Goal: Book appointment/travel/reservation

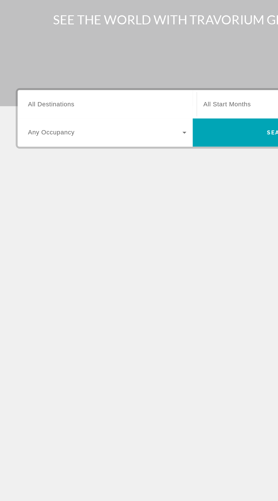
click at [96, 138] on input "Destination All Destinations" at bounding box center [77, 135] width 114 height 7
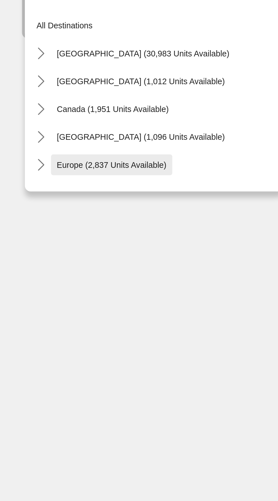
click at [80, 228] on span "Europe (2,837 units available)" at bounding box center [55, 228] width 54 height 5
type input "**********"
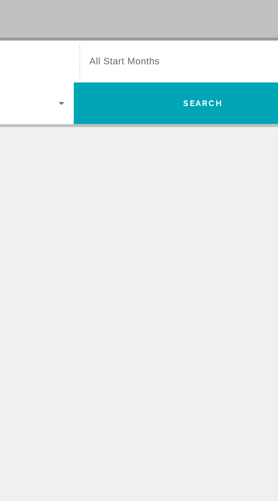
click at [217, 132] on span "Виджет поиска" at bounding box center [202, 134] width 111 height 7
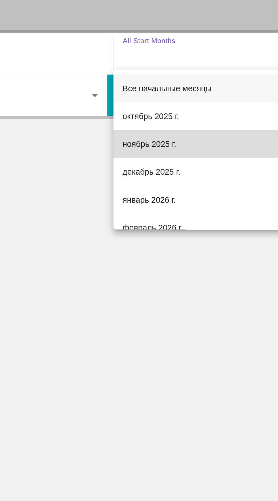
click at [182, 177] on mat-option "ноябрь 2025 г." at bounding box center [203, 179] width 123 height 14
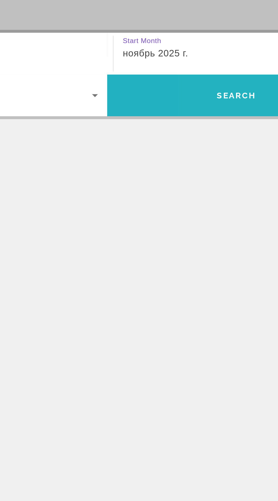
click at [212, 154] on span "Поиск" at bounding box center [202, 155] width 126 height 14
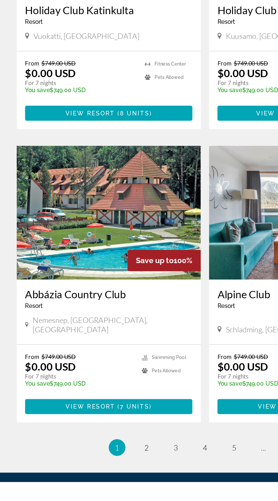
scroll to position [897, 0]
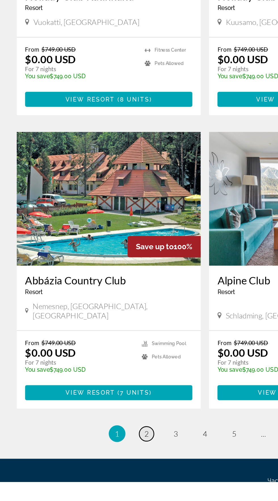
click at [99, 465] on span "2" at bounding box center [99, 468] width 3 height 6
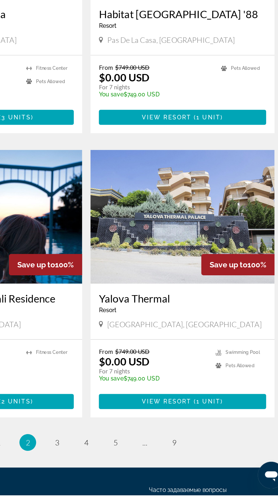
scroll to position [937, 0]
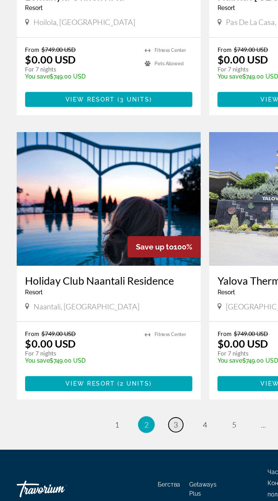
click at [119, 446] on span "3" at bounding box center [119, 449] width 3 height 6
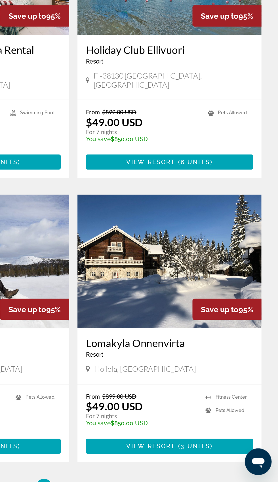
scroll to position [864, 0]
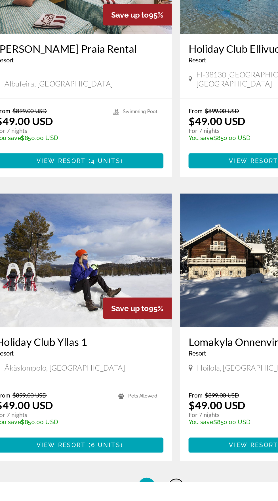
click at [138, 501] on span "4" at bounding box center [139, 504] width 3 height 6
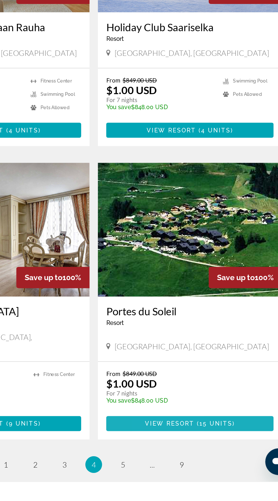
scroll to position [878, 0]
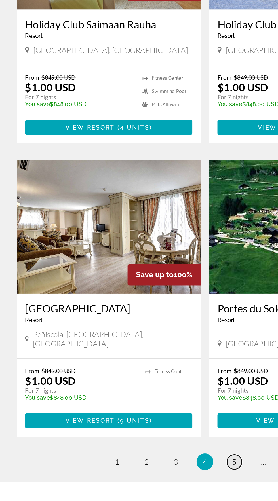
click at [159, 484] on span "5" at bounding box center [158, 487] width 3 height 6
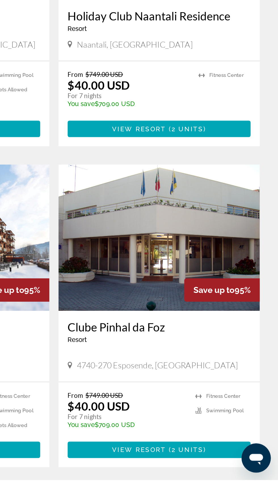
scroll to position [864, 0]
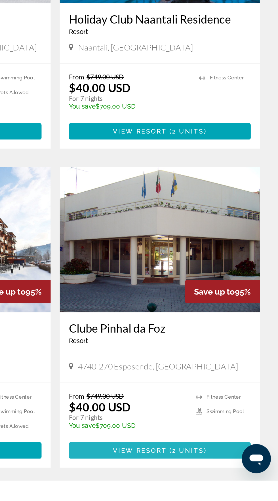
click at [219, 480] on span "2 units" at bounding box center [222, 482] width 20 height 5
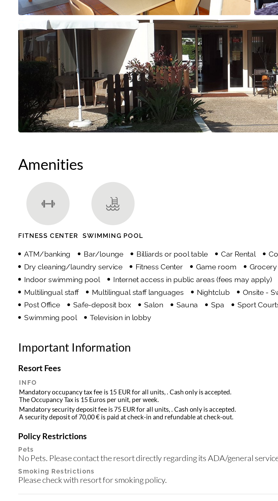
scroll to position [365, 0]
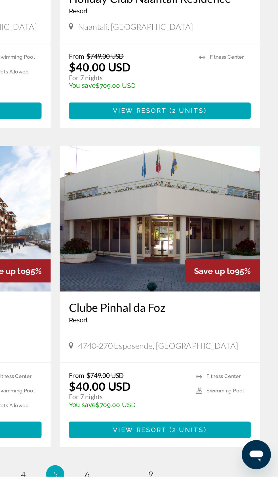
scroll to position [897, 0]
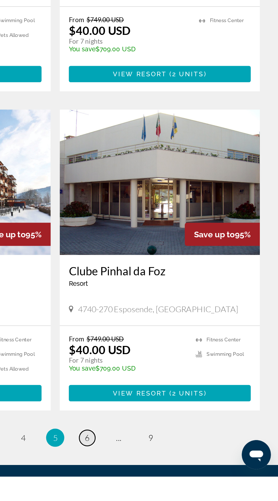
click at [157, 474] on span "6" at bounding box center [158, 477] width 3 height 6
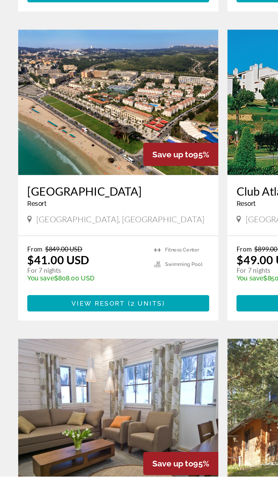
scroll to position [760, 0]
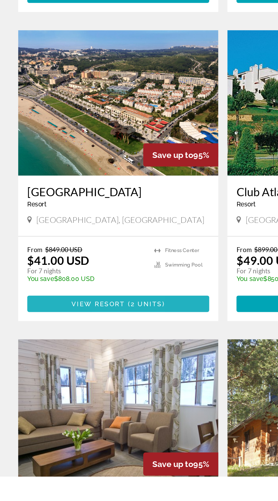
click at [49, 391] on span "View Resort" at bounding box center [61, 393] width 33 height 5
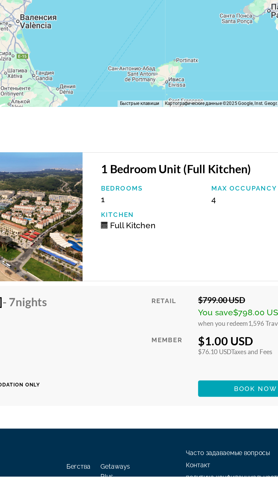
scroll to position [782, 0]
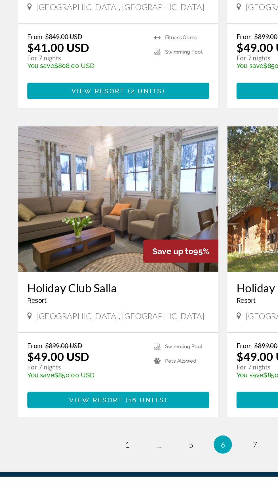
scroll to position [897, 0]
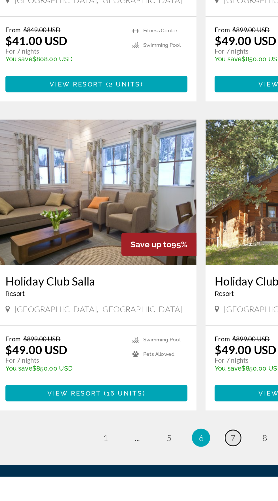
click at [159, 474] on span "7" at bounding box center [158, 477] width 3 height 6
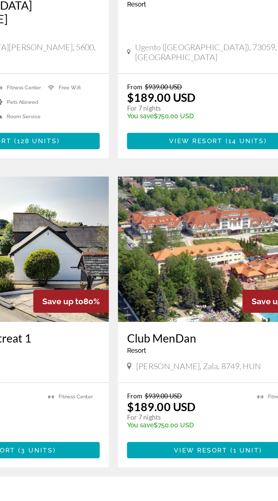
scroll to position [900, 0]
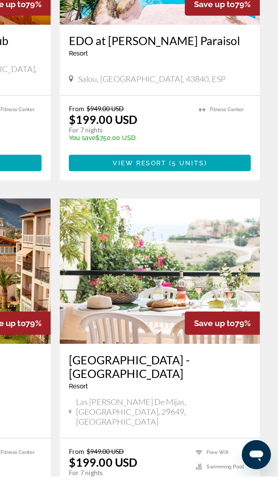
scroll to position [914, 0]
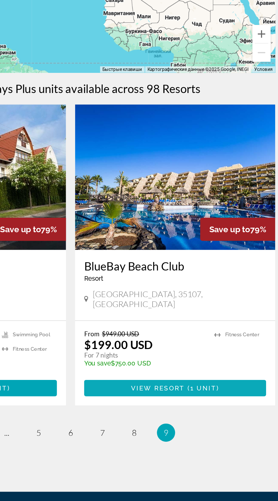
click at [179, 365] on span "View Resort" at bounding box center [193, 367] width 33 height 5
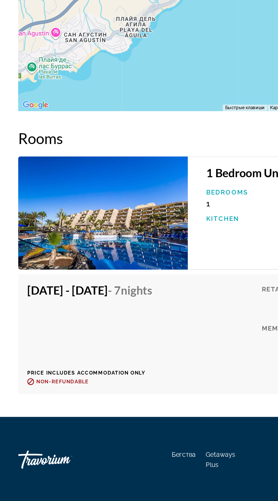
scroll to position [938, 0]
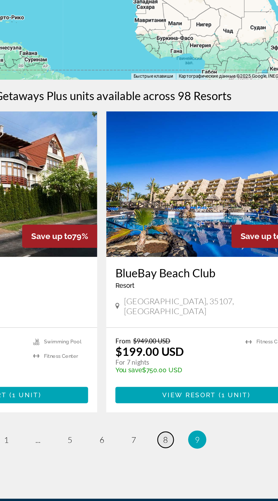
click at [179, 392] on span "8" at bounding box center [178, 395] width 3 height 6
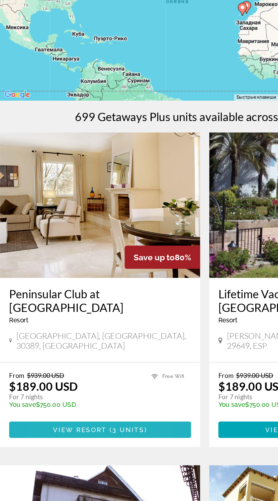
click at [57, 369] on span "Основное содержание" at bounding box center [73, 376] width 113 height 14
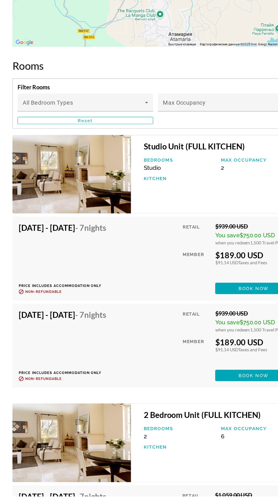
scroll to position [1061, 0]
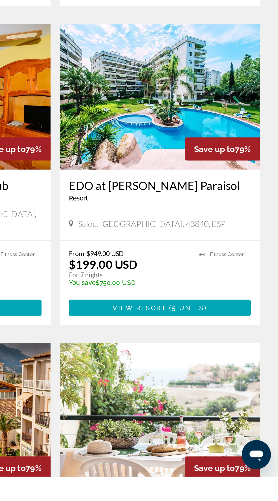
scroll to position [931, 0]
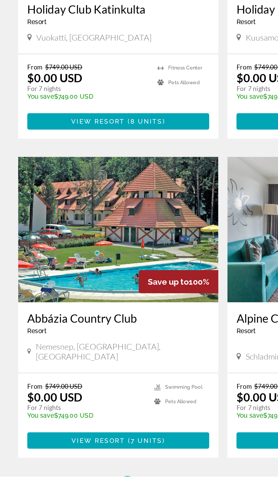
scroll to position [859, 0]
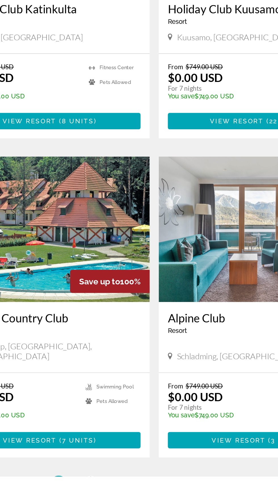
click at [95, 501] on link "page 2" at bounding box center [99, 506] width 10 height 10
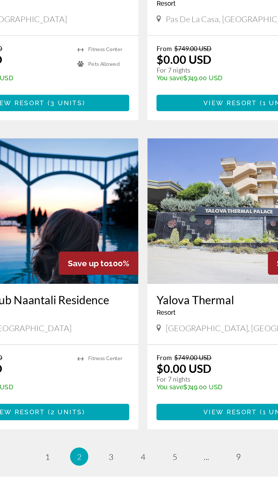
scroll to position [905, 0]
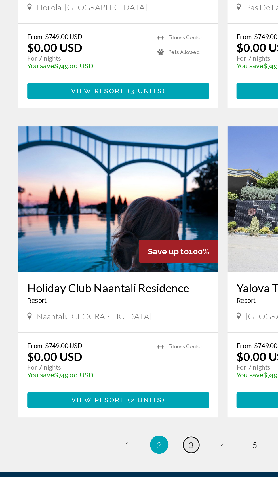
click at [118, 478] on span "3" at bounding box center [119, 481] width 3 height 6
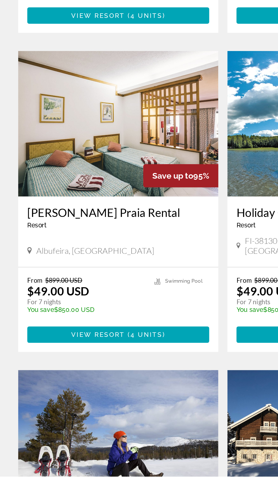
scroll to position [738, 0]
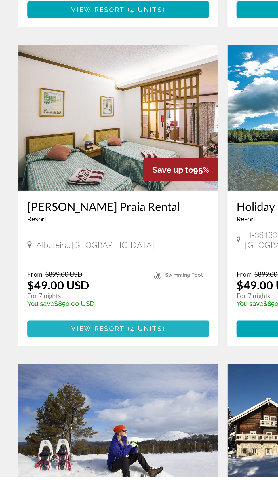
click at [69, 407] on span "View Resort" at bounding box center [60, 409] width 33 height 5
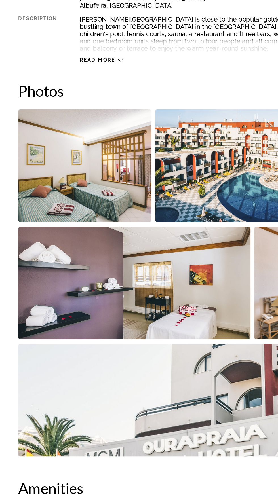
scroll to position [316, 0]
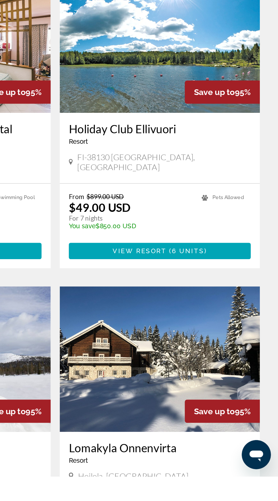
scroll to position [852, 0]
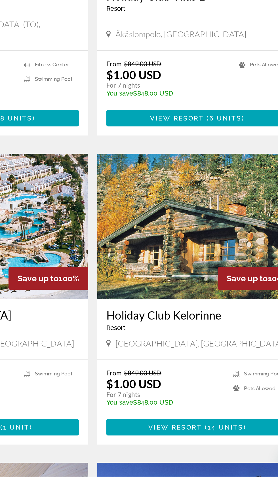
scroll to position [475, 0]
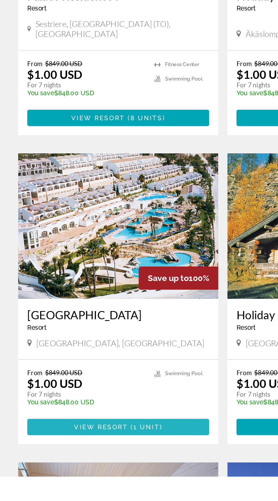
click at [109, 463] on span "Основное содержание" at bounding box center [73, 470] width 113 height 14
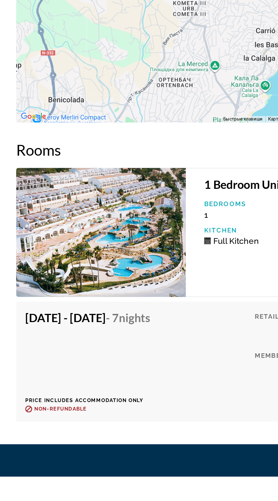
scroll to position [890, 0]
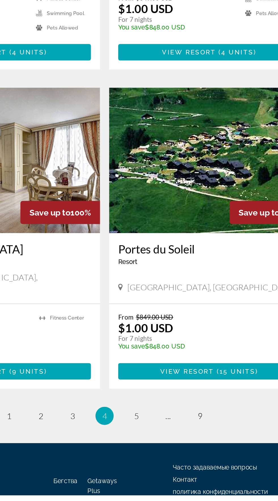
scroll to position [927, 0]
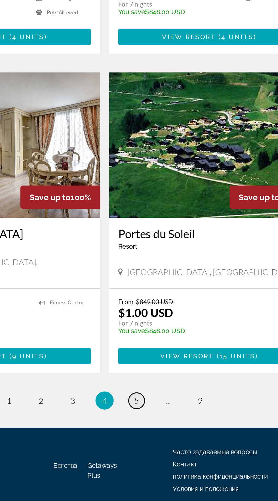
click at [158, 435] on span "5" at bounding box center [158, 438] width 3 height 6
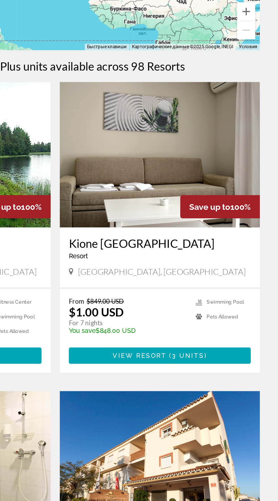
scroll to position [8, 0]
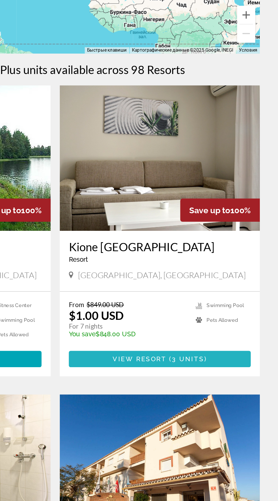
click at [219, 352] on span "3 units" at bounding box center [222, 353] width 20 height 5
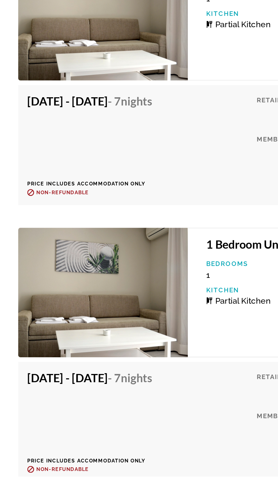
scroll to position [1108, 0]
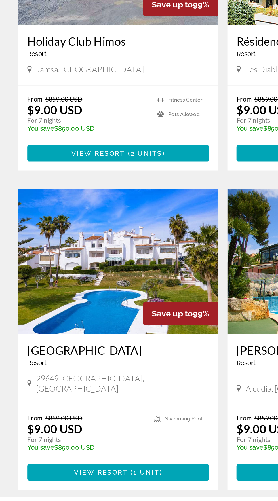
scroll to position [478, 0]
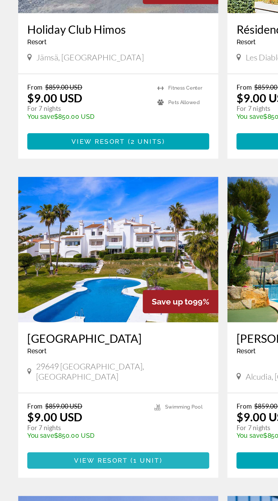
click at [87, 469] on span "Основное содержание" at bounding box center [73, 476] width 113 height 14
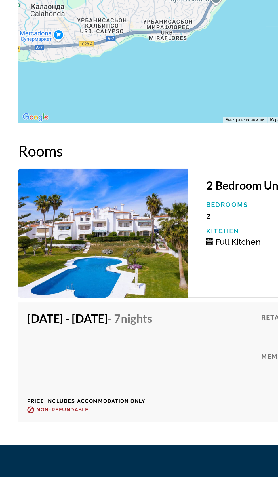
scroll to position [804, 0]
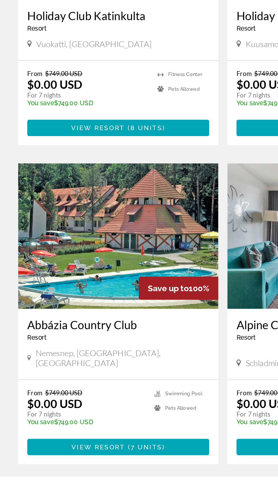
scroll to position [897, 0]
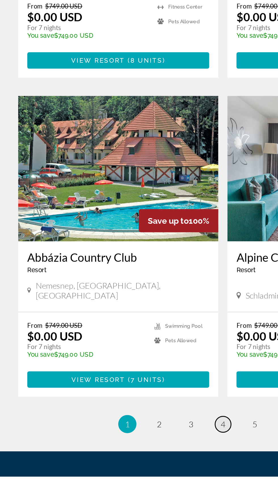
click at [139, 465] on span "4" at bounding box center [139, 468] width 3 height 6
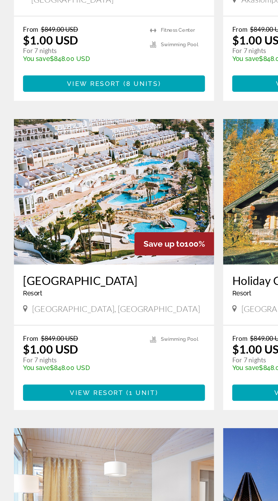
scroll to position [621, 0]
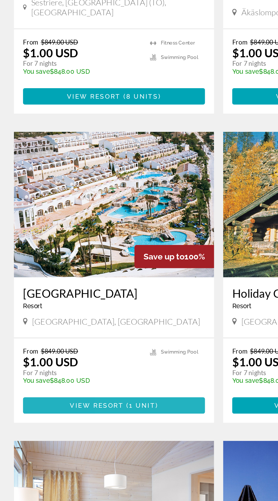
click at [99, 323] on span "1 unit" at bounding box center [91, 325] width 16 height 5
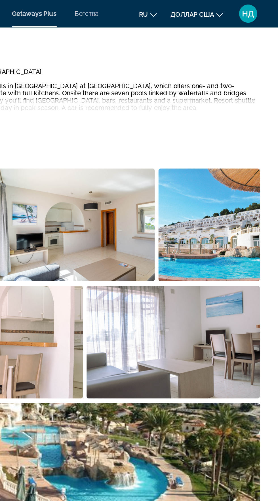
scroll to position [303, 0]
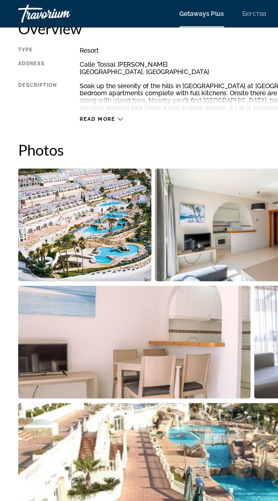
click at [118, 205] on img "Open full-screen image slider" at bounding box center [83, 213] width 145 height 70
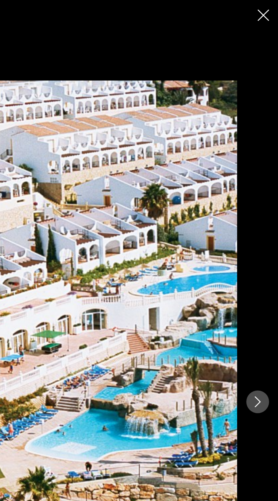
click at [264, 258] on div "prev next" at bounding box center [139, 250] width 278 height 401
click at [265, 250] on icon "Next image" at bounding box center [265, 250] width 7 height 7
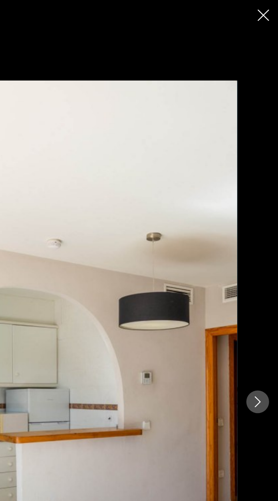
click at [105, 214] on img "Основное содержание" at bounding box center [139, 250] width 227 height 401
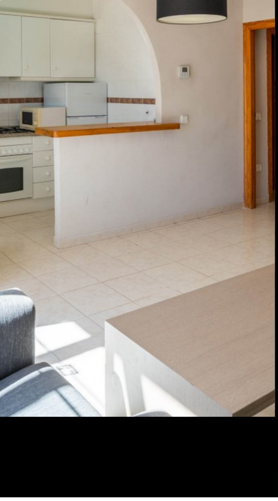
scroll to position [929, 0]
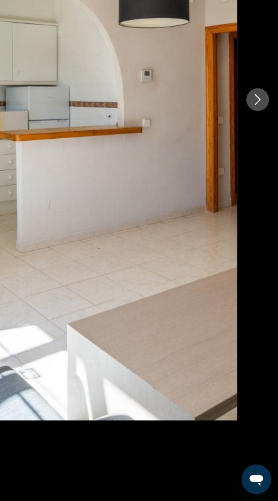
click at [266, 247] on icon "Next image" at bounding box center [265, 250] width 7 height 7
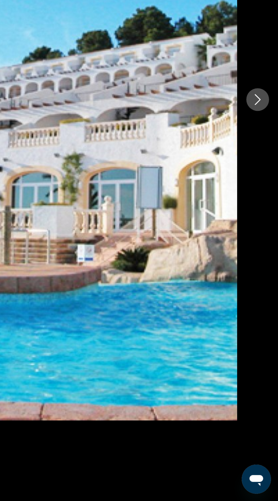
click at [262, 246] on button "Next image" at bounding box center [265, 251] width 14 height 14
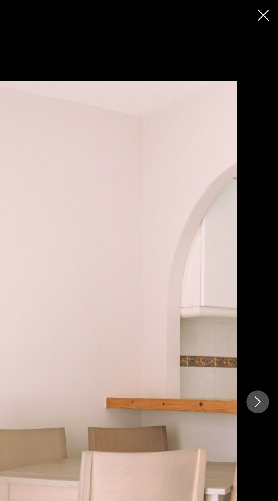
scroll to position [318, 0]
click at [266, 9] on icon "Close slideshow" at bounding box center [268, 9] width 7 height 7
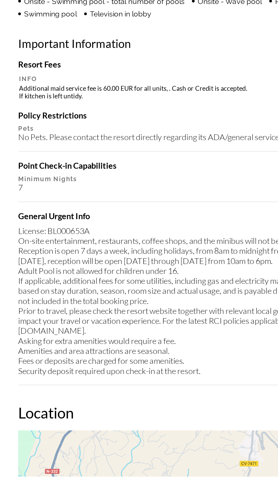
scroll to position [522, 0]
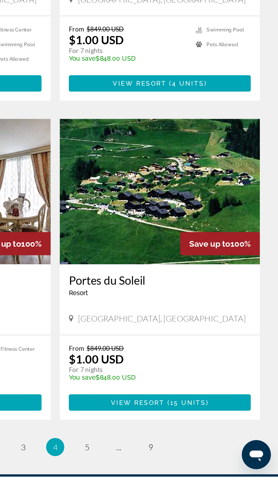
scroll to position [897, 0]
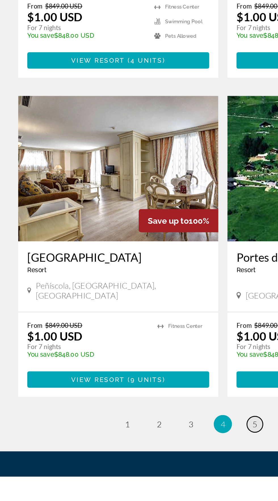
click at [154, 464] on link "page 5" at bounding box center [159, 469] width 10 height 10
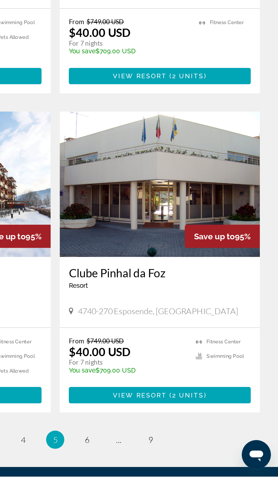
scroll to position [897, 0]
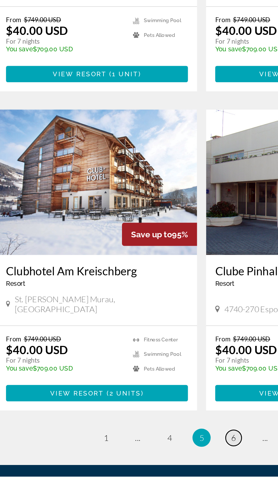
click at [158, 474] on span "6" at bounding box center [158, 477] width 3 height 6
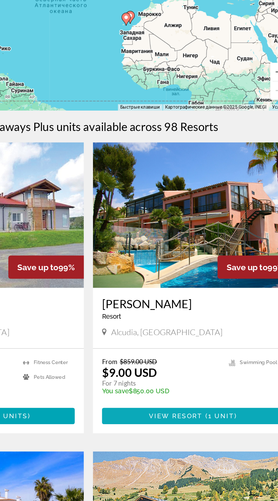
click at [208, 356] on span "Основное содержание" at bounding box center [203, 361] width 113 height 14
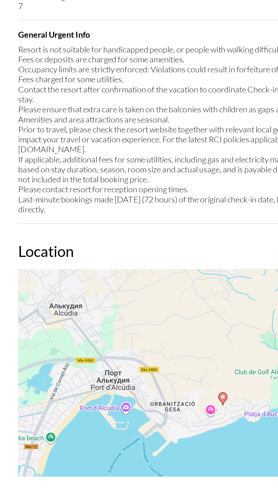
scroll to position [645, 0]
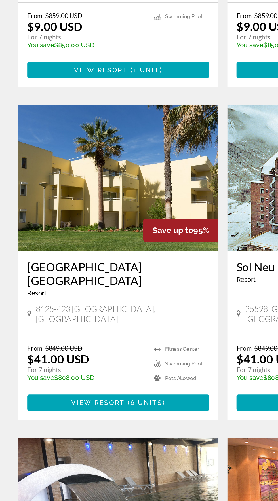
scroll to position [342, 0]
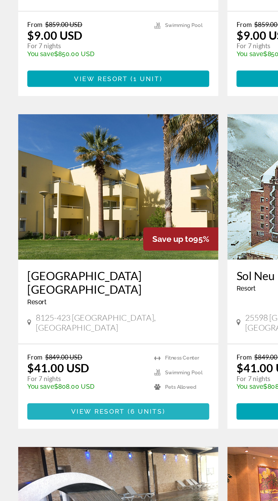
click at [108, 419] on span "Основное содержание" at bounding box center [73, 426] width 113 height 14
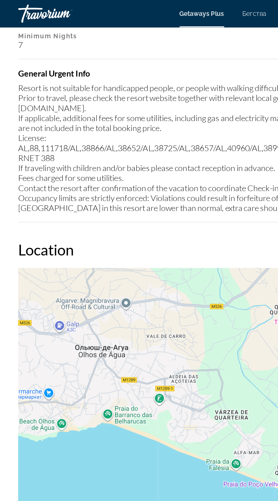
scroll to position [799, 0]
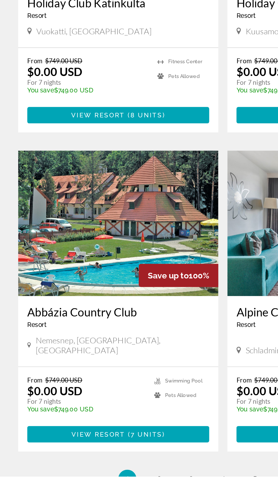
scroll to position [863, 0]
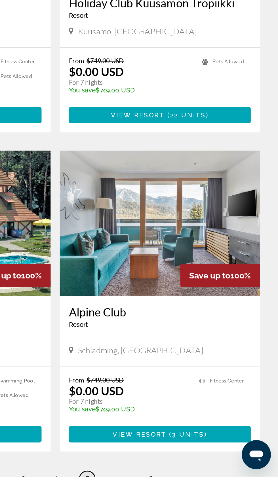
click at [159, 499] on span "5" at bounding box center [158, 502] width 3 height 6
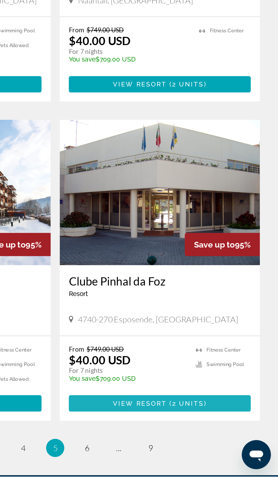
scroll to position [895, 0]
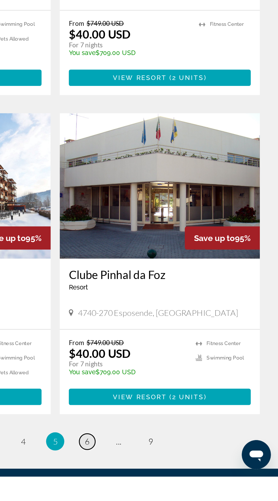
click at [154, 475] on link "page 6" at bounding box center [159, 480] width 10 height 10
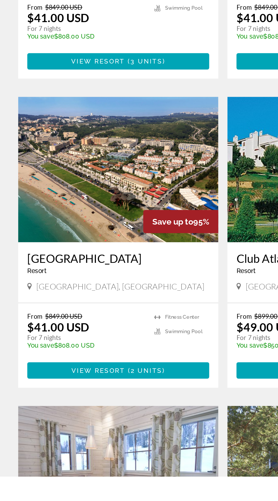
scroll to position [718, 0]
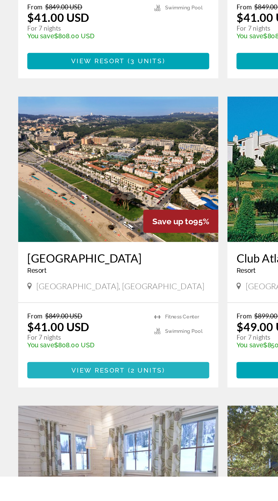
click at [97, 428] on span "Основное содержание" at bounding box center [73, 435] width 113 height 14
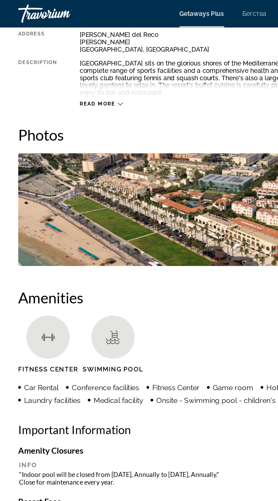
scroll to position [314, 0]
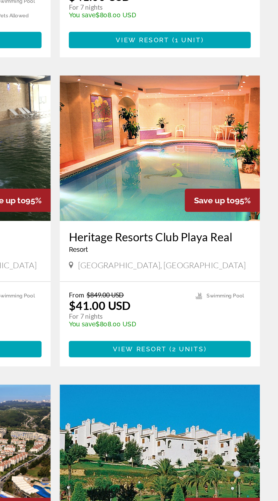
scroll to position [630, 0]
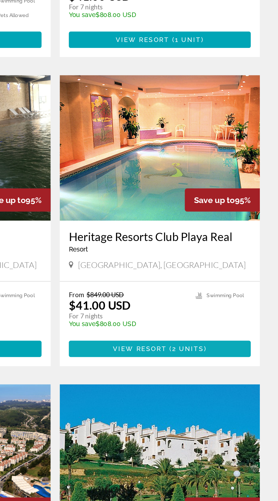
click at [243, 323] on span "Основное содержание" at bounding box center [203, 330] width 113 height 14
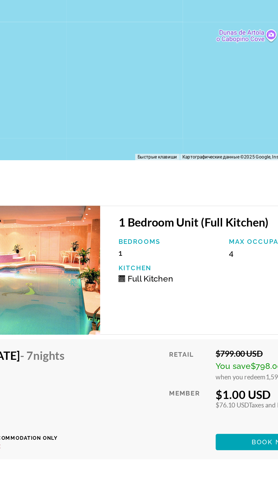
scroll to position [825, 0]
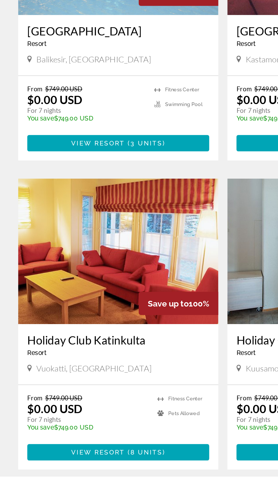
scroll to position [897, 0]
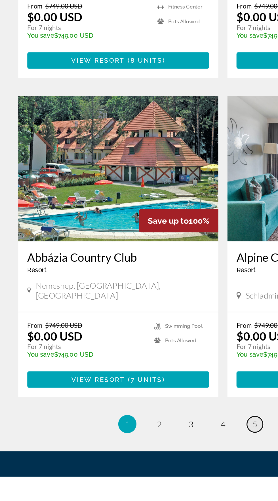
click at [158, 465] on span "5" at bounding box center [158, 468] width 3 height 6
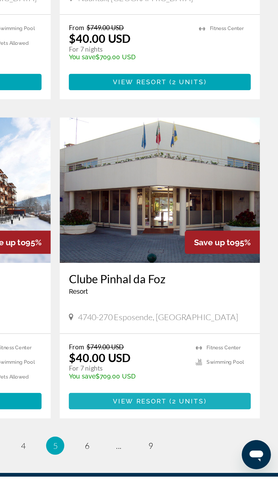
scroll to position [897, 0]
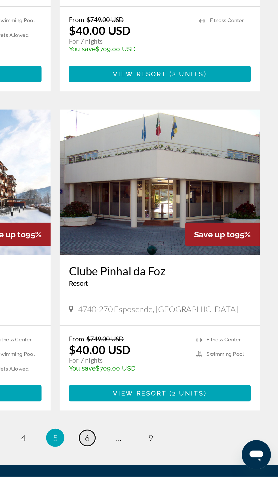
click at [158, 474] on span "6" at bounding box center [158, 477] width 3 height 6
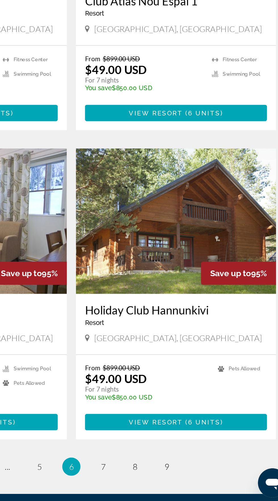
scroll to position [897, 0]
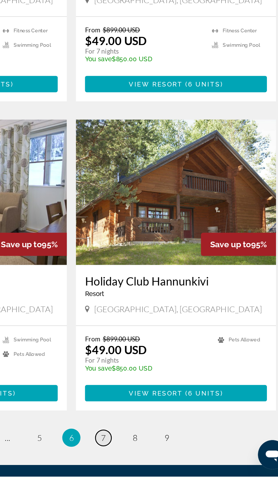
click at [159, 474] on span "7" at bounding box center [158, 477] width 3 height 6
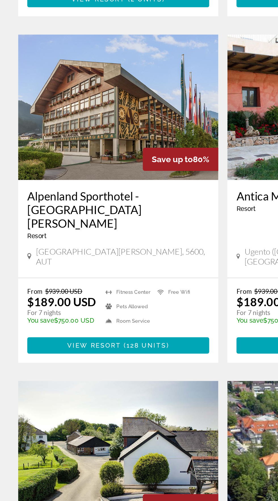
scroll to position [841, 0]
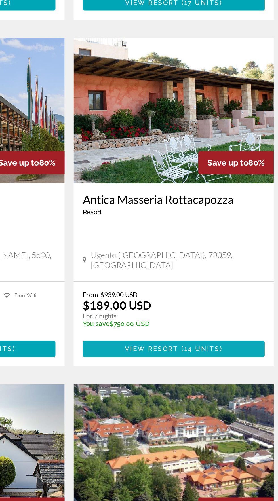
click at [195, 348] on span "View Resort" at bounding box center [190, 350] width 33 height 5
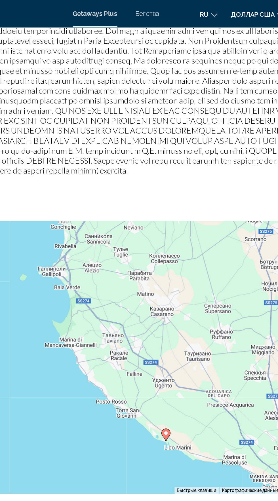
scroll to position [816, 0]
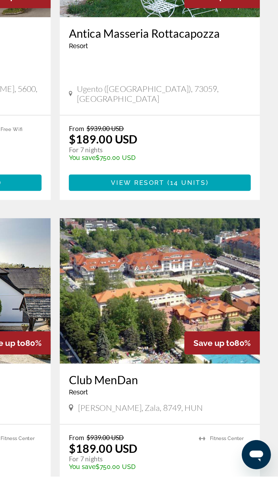
scroll to position [874, 0]
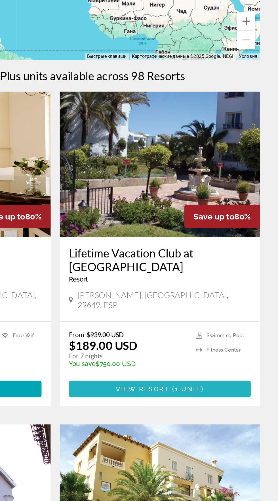
click at [226, 373] on span "1 unit" at bounding box center [222, 375] width 16 height 5
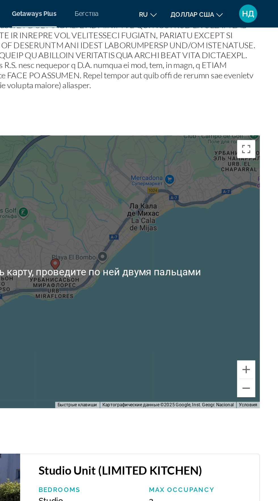
scroll to position [767, 0]
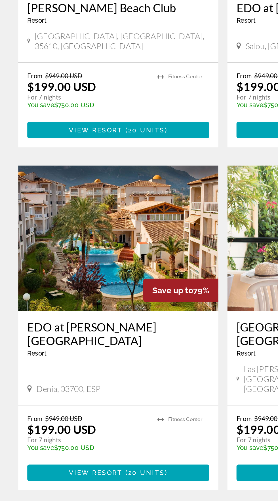
scroll to position [961, 0]
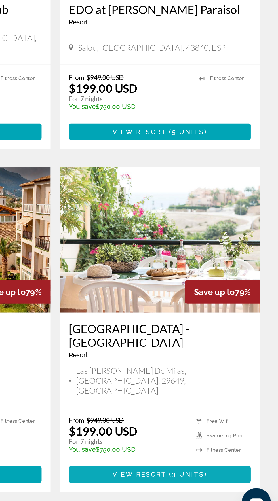
click at [221, 468] on span "3 units" at bounding box center [222, 470] width 20 height 5
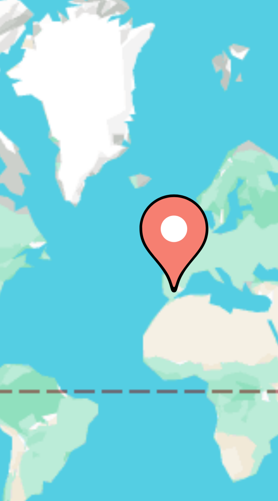
scroll to position [976, 0]
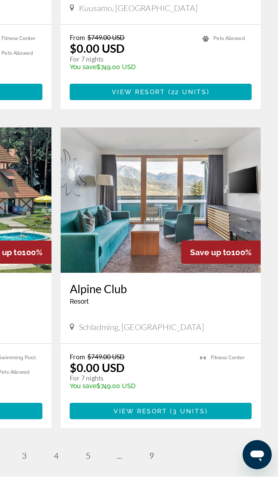
scroll to position [897, 0]
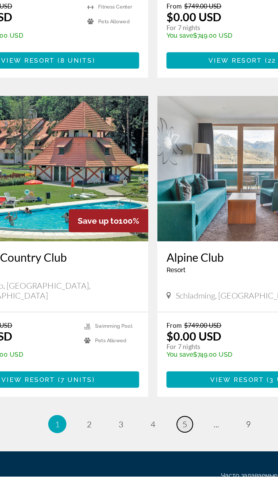
click at [159, 465] on span "5" at bounding box center [158, 468] width 3 height 6
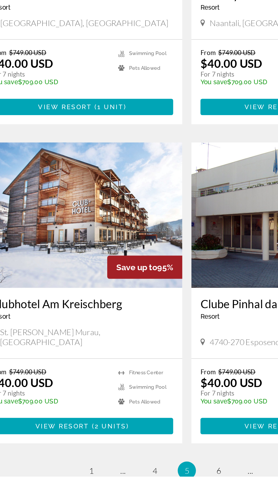
scroll to position [897, 0]
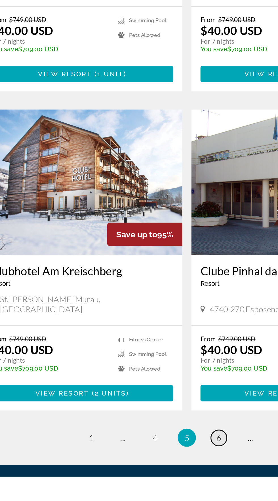
click at [159, 474] on span "6" at bounding box center [158, 477] width 3 height 6
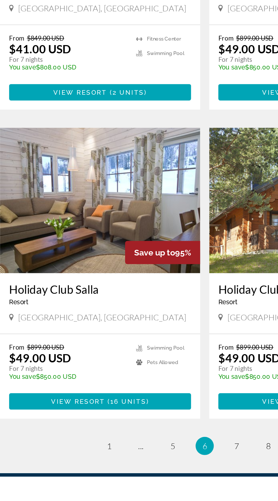
scroll to position [897, 0]
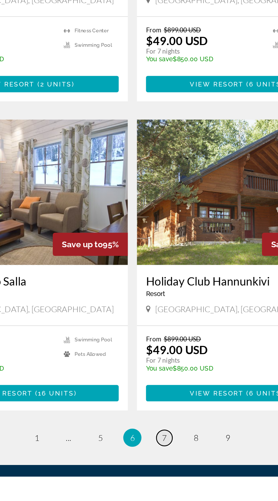
click at [159, 474] on span "7" at bounding box center [158, 477] width 3 height 6
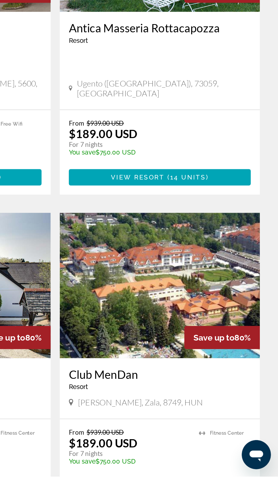
scroll to position [878, 0]
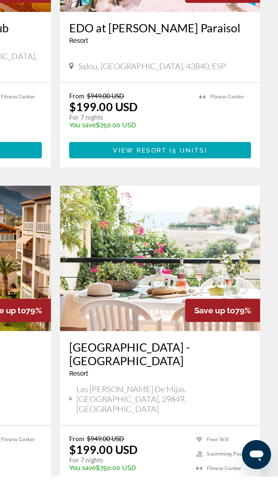
scroll to position [931, 0]
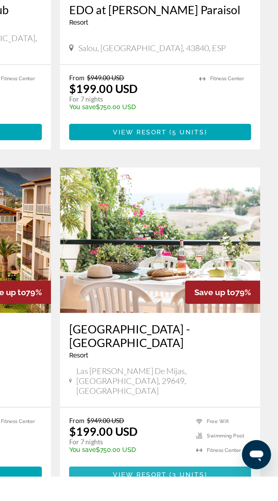
click at [247, 493] on span "Основное содержание" at bounding box center [203, 500] width 113 height 14
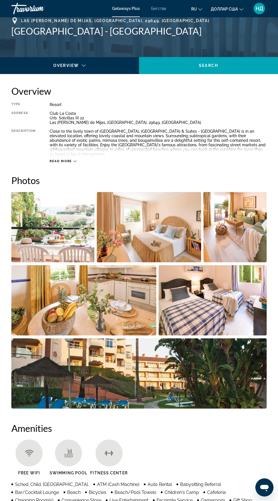
scroll to position [233, 0]
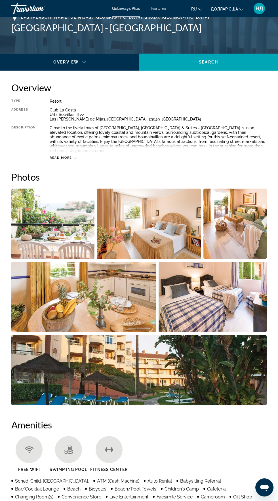
click at [48, 231] on img "Open full-screen image slider" at bounding box center [52, 224] width 83 height 70
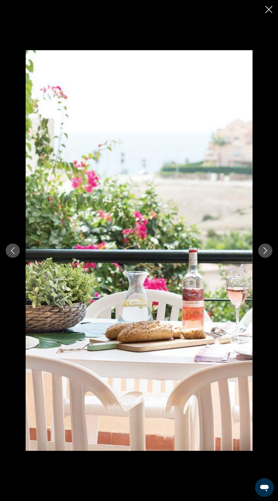
click at [263, 254] on icon "Next image" at bounding box center [265, 250] width 7 height 7
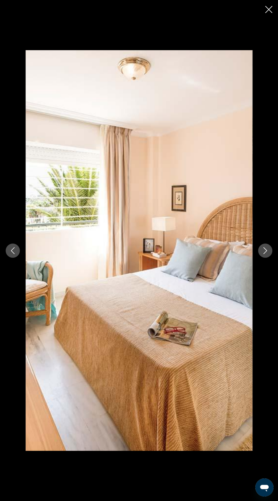
click at [263, 254] on icon "Next image" at bounding box center [265, 250] width 7 height 7
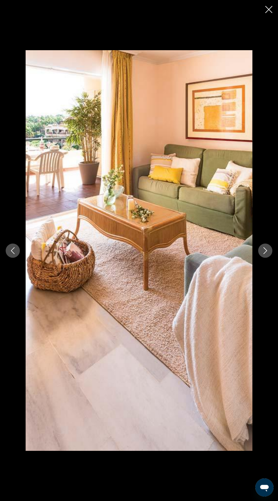
click at [258, 271] on div "prev next" at bounding box center [139, 250] width 278 height 401
click at [265, 254] on icon "Next image" at bounding box center [265, 250] width 7 height 7
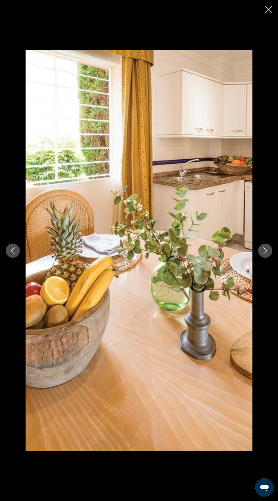
click at [265, 254] on icon "Next image" at bounding box center [265, 250] width 7 height 7
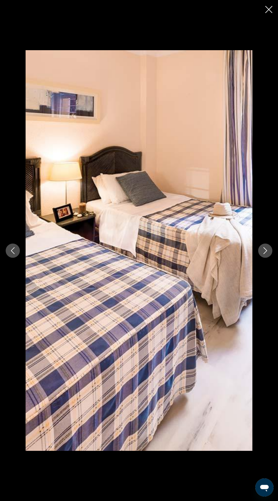
click at [257, 276] on div "prev next" at bounding box center [139, 250] width 278 height 401
click at [264, 254] on icon "Next image" at bounding box center [265, 250] width 7 height 7
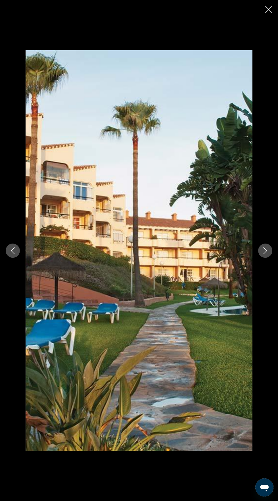
click at [265, 254] on icon "Next image" at bounding box center [265, 250] width 7 height 7
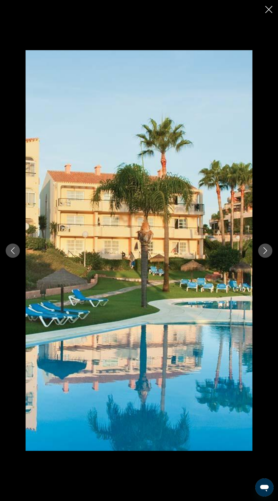
click at [265, 254] on icon "Next image" at bounding box center [265, 250] width 7 height 7
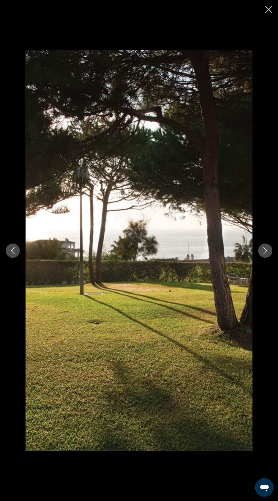
click at [265, 254] on icon "Next image" at bounding box center [265, 250] width 7 height 7
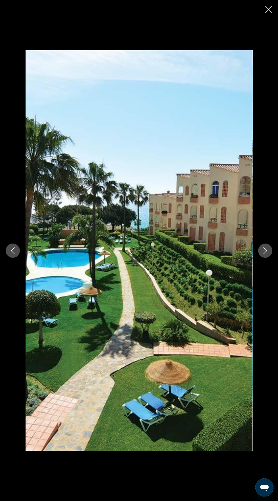
click at [265, 254] on icon "Next image" at bounding box center [265, 250] width 7 height 7
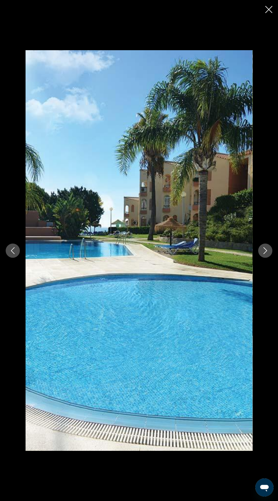
click at [267, 8] on icon "Close slideshow" at bounding box center [268, 9] width 7 height 7
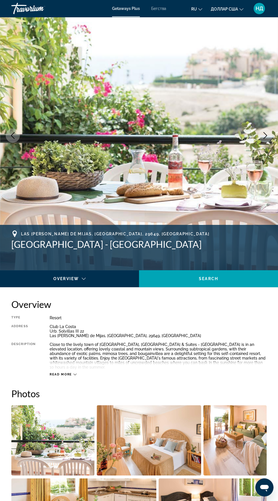
scroll to position [0, 0]
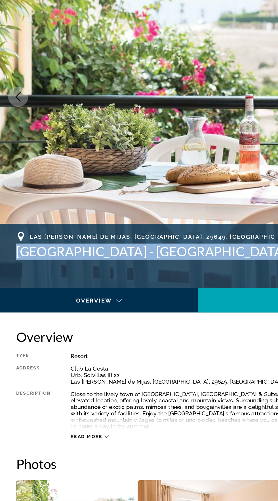
copy h1 "[GEOGRAPHIC_DATA] - [GEOGRAPHIC_DATA]"
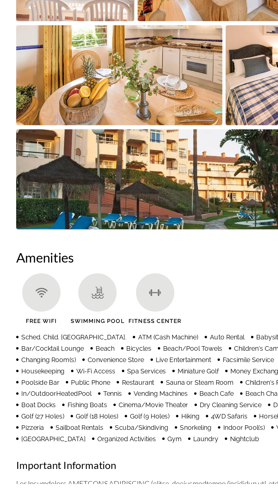
scroll to position [323, 0]
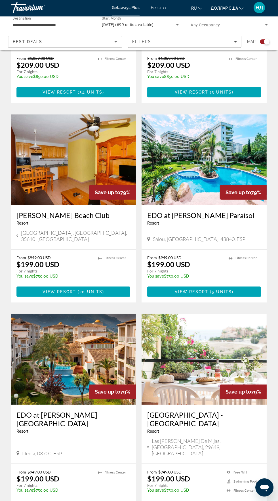
scroll to position [925, 0]
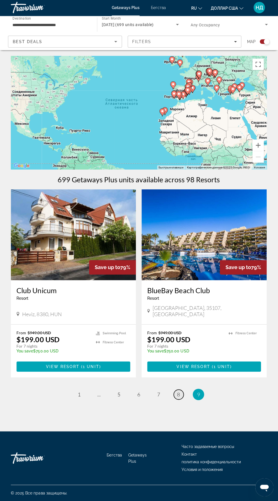
click at [181, 390] on link "page 8" at bounding box center [179, 395] width 10 height 10
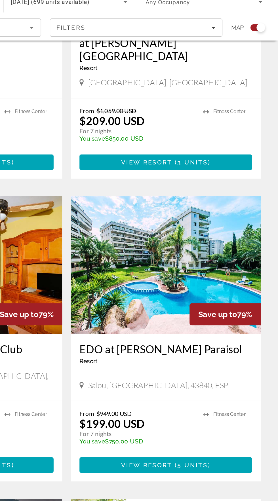
scroll to position [887, 0]
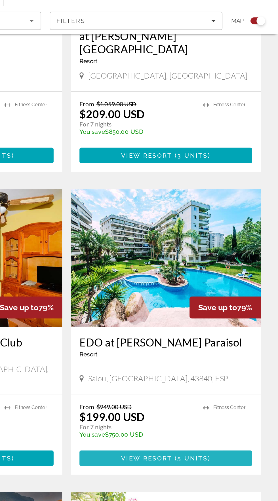
click at [229, 323] on span "Основное содержание" at bounding box center [203, 330] width 113 height 14
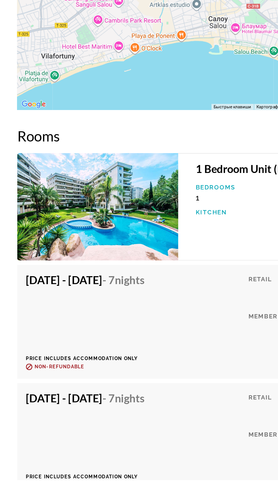
scroll to position [920, 0]
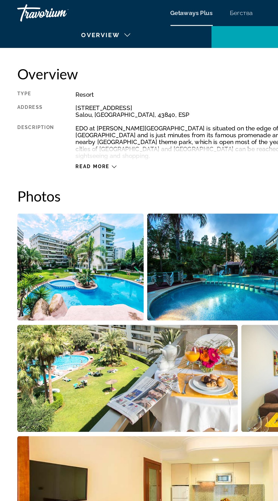
scroll to position [249, 0]
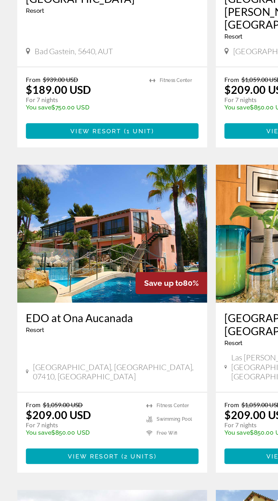
scroll to position [349, 0]
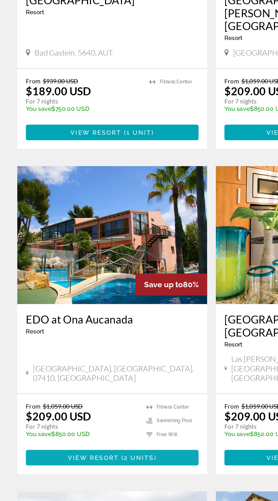
click at [102, 457] on span "( 2 units )" at bounding box center [90, 459] width 25 height 5
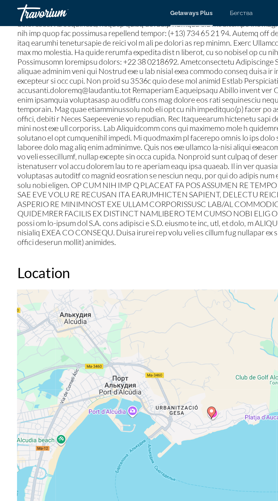
scroll to position [829, 0]
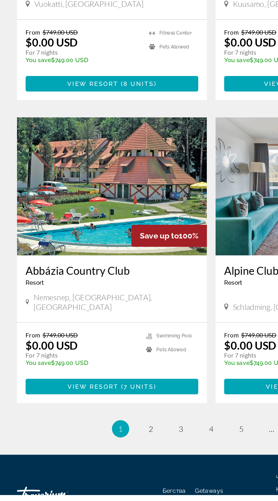
scroll to position [923, 0]
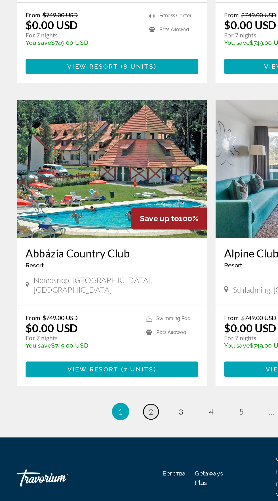
click at [98, 439] on span "2" at bounding box center [99, 442] width 3 height 6
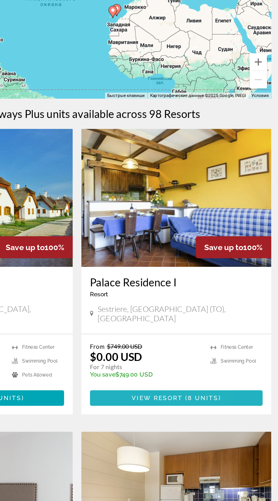
click at [220, 365] on span "8 units" at bounding box center [222, 367] width 20 height 5
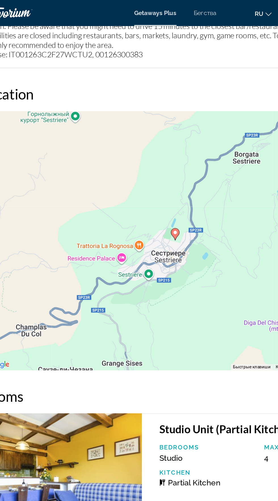
scroll to position [936, 0]
